Goal: Information Seeking & Learning: Check status

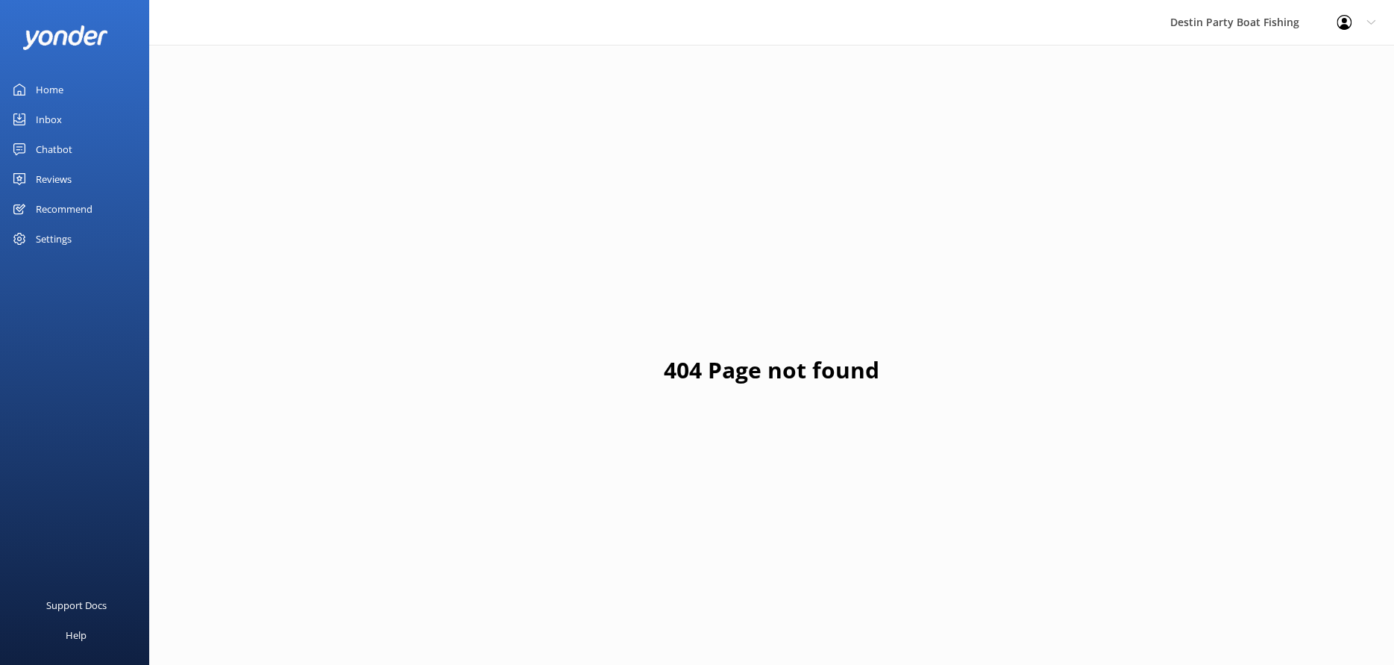
click at [63, 93] on div "Home" at bounding box center [50, 90] width 28 height 30
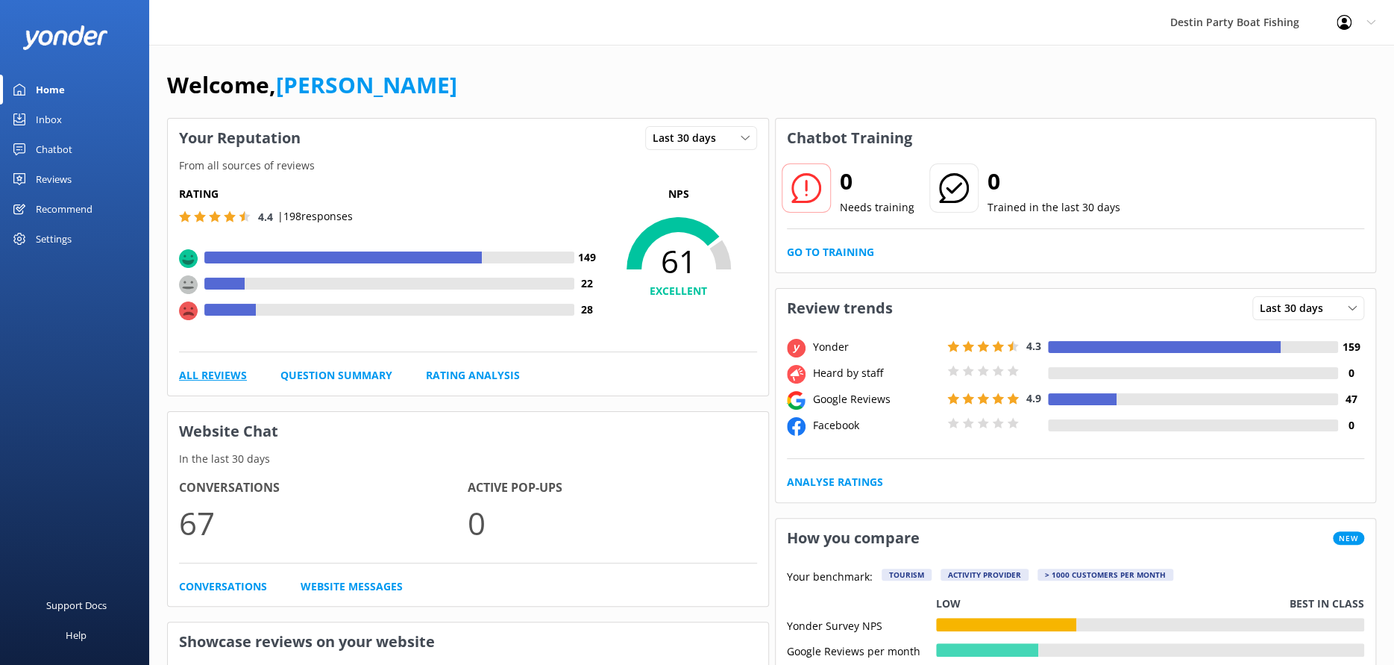
click at [230, 369] on link "All Reviews" at bounding box center [213, 375] width 68 height 16
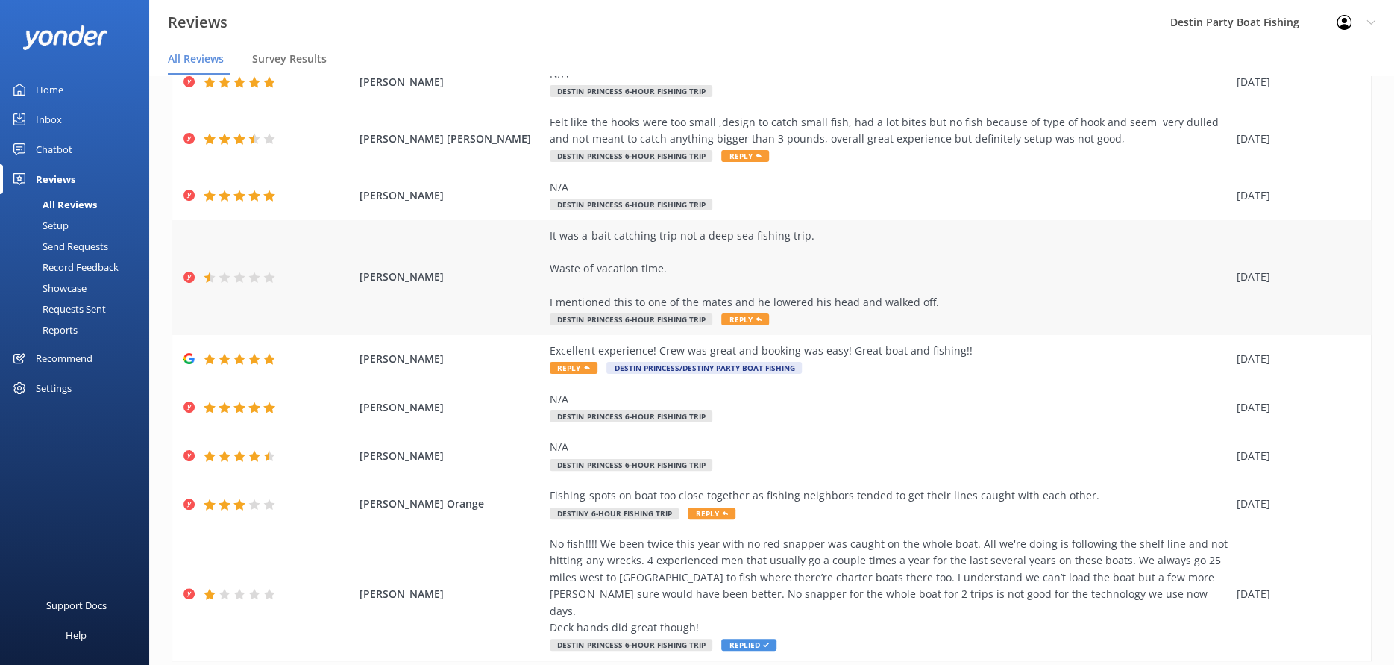
scroll to position [183, 0]
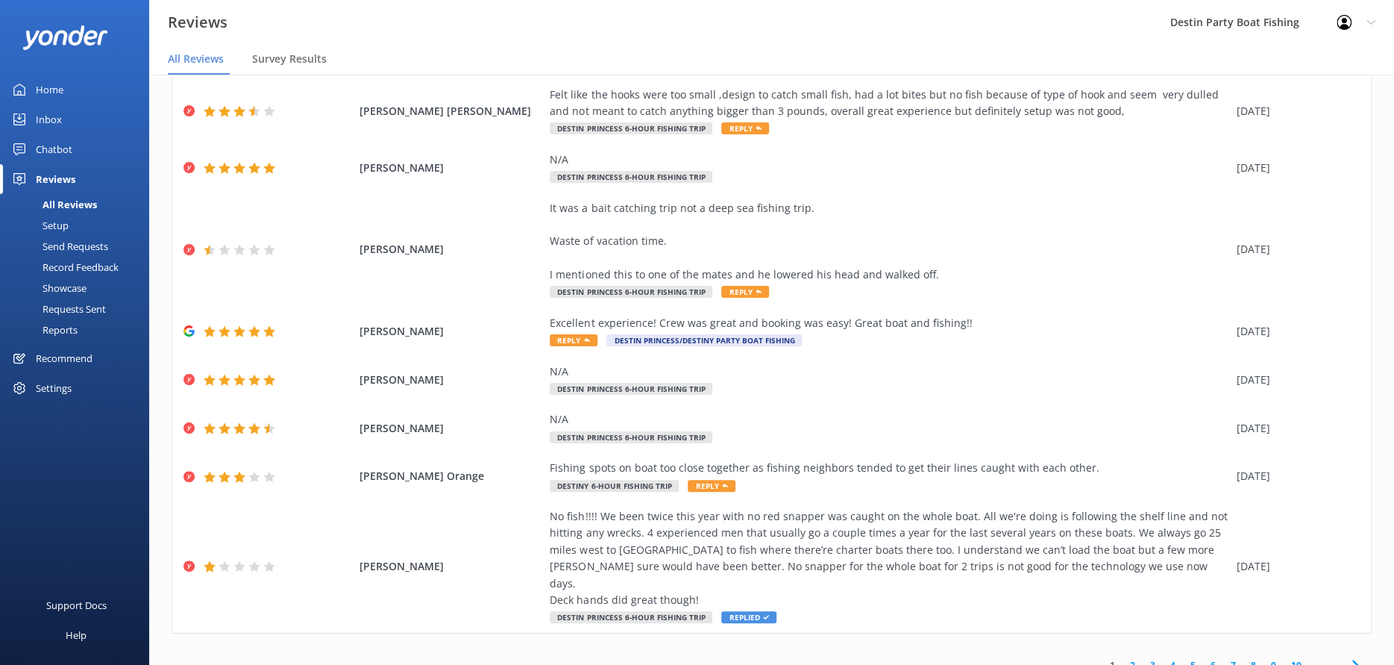
click at [1123, 658] on link "2" at bounding box center [1133, 665] width 20 height 14
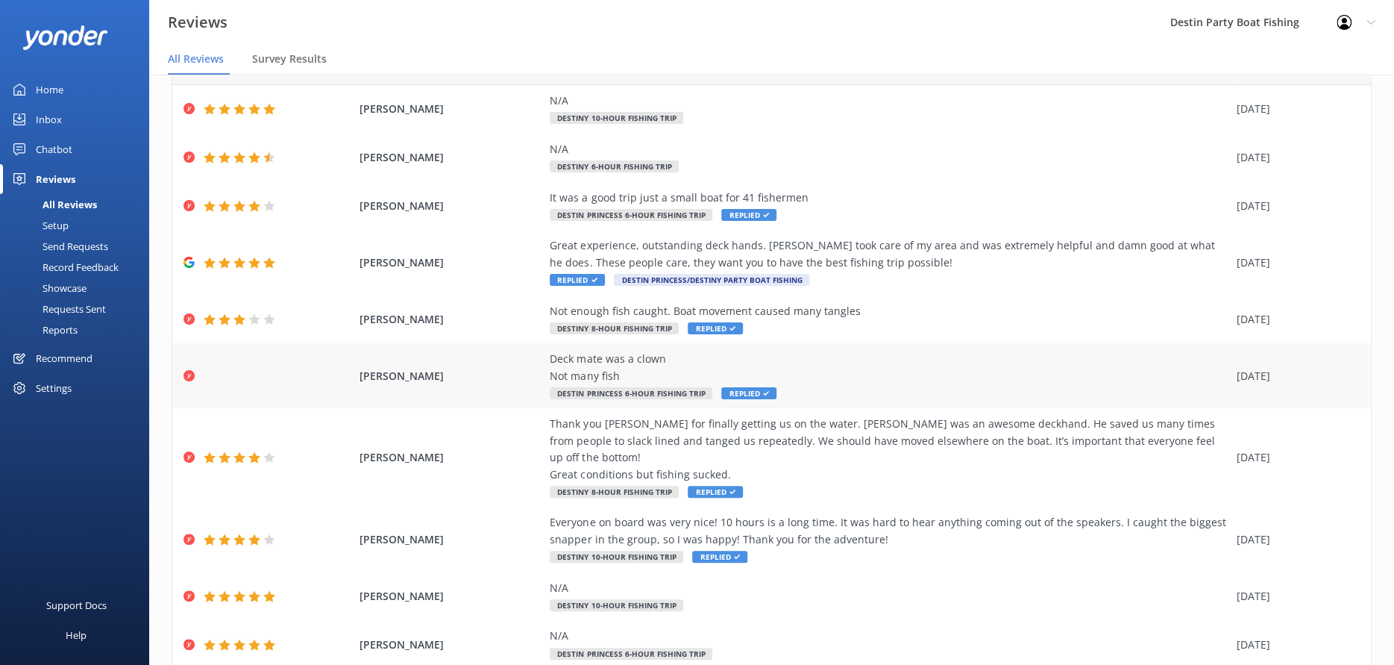
scroll to position [116, 0]
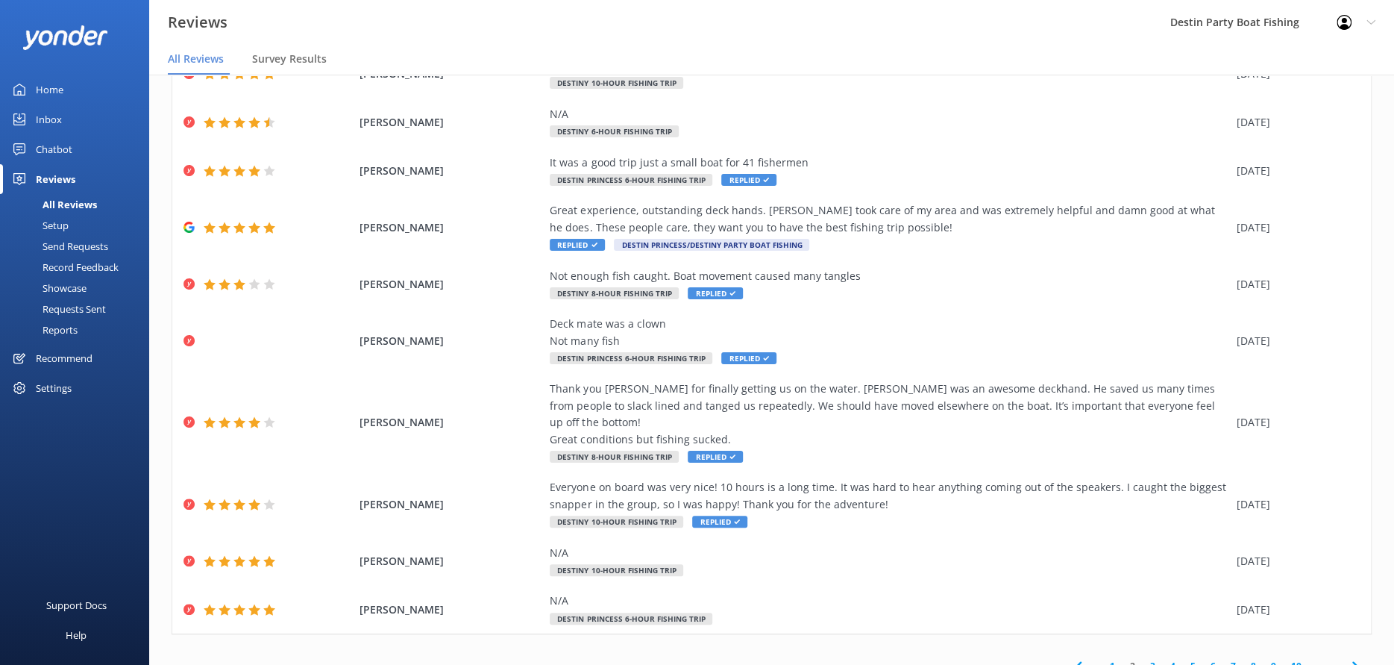
click at [1102, 659] on link "1" at bounding box center [1112, 666] width 20 height 14
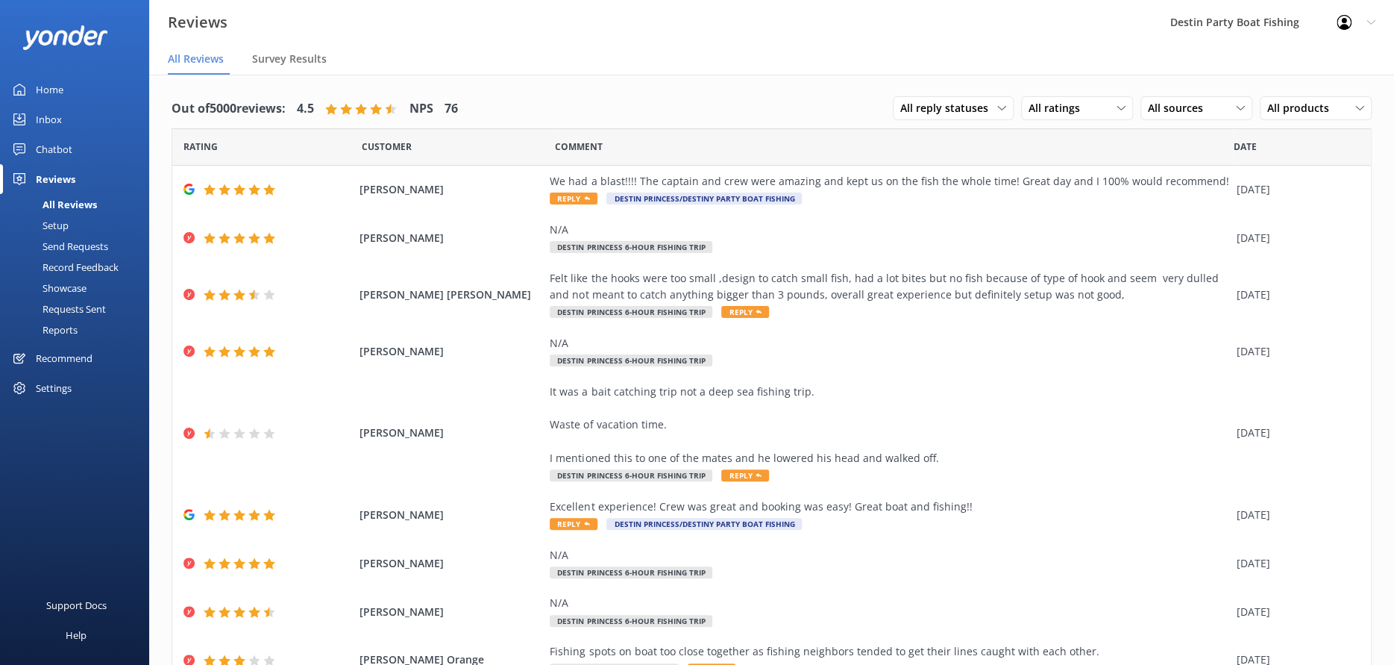
drag, startPoint x: 48, startPoint y: 92, endPoint x: 82, endPoint y: 104, distance: 35.4
click at [48, 92] on div "Home" at bounding box center [50, 90] width 28 height 30
